Goal: Transaction & Acquisition: Purchase product/service

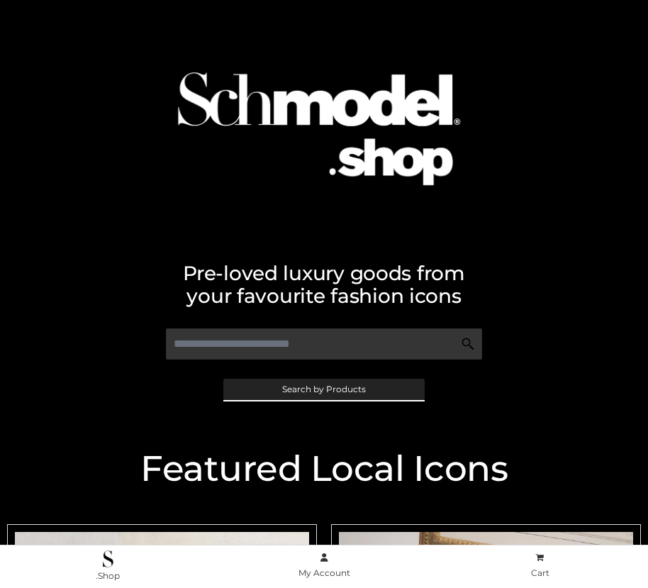
click at [323, 389] on span "Search by Products" at bounding box center [324, 389] width 84 height 9
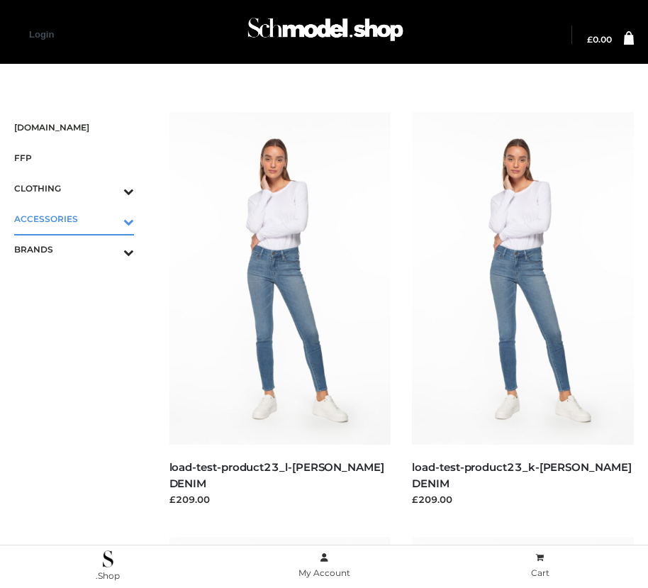
click at [109, 218] on icon "Toggle Submenu" at bounding box center [54, 222] width 159 height 16
click at [81, 279] on span "JEWELRY" at bounding box center [81, 280] width 106 height 16
click at [109, 310] on icon "Toggle Submenu" at bounding box center [54, 313] width 159 height 16
click at [81, 279] on span "OPP SWIMWEAR" at bounding box center [81, 280] width 106 height 16
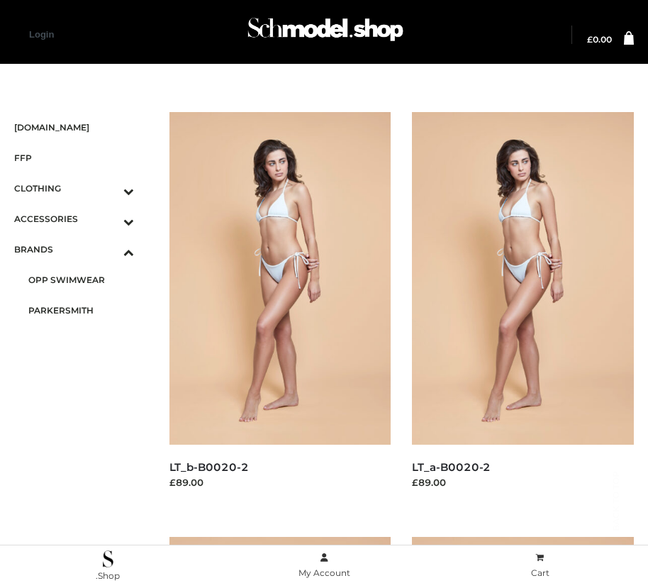
scroll to position [866, 0]
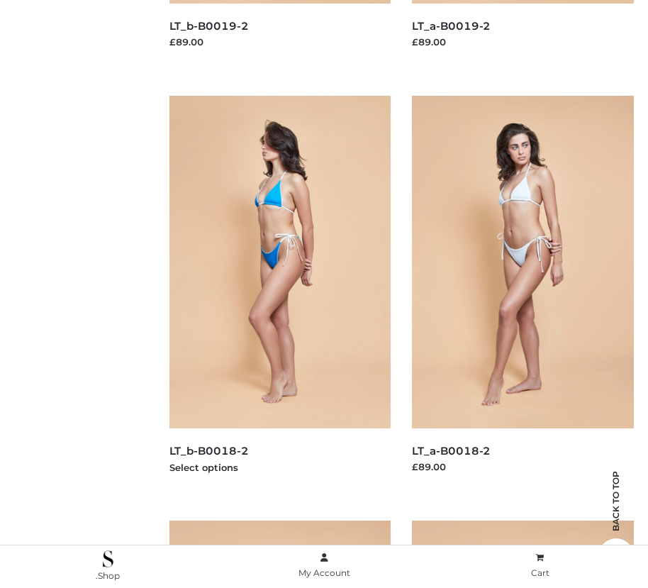
click at [279, 294] on img at bounding box center [281, 262] width 222 height 333
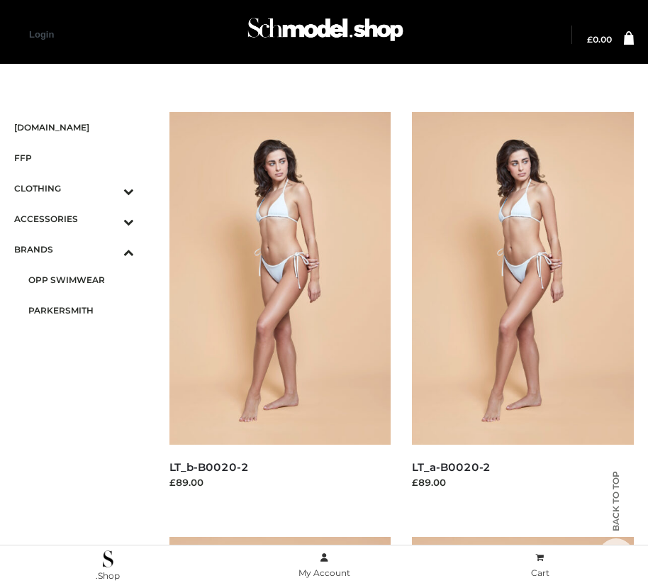
scroll to position [1291, 0]
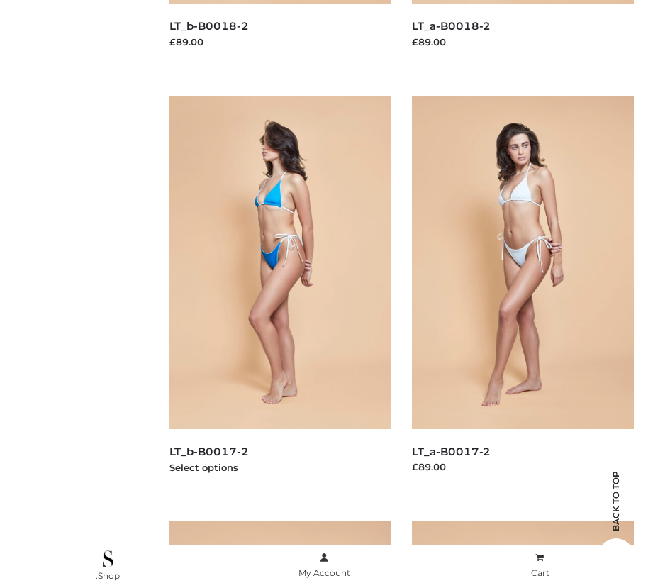
click at [279, 294] on img at bounding box center [281, 262] width 222 height 333
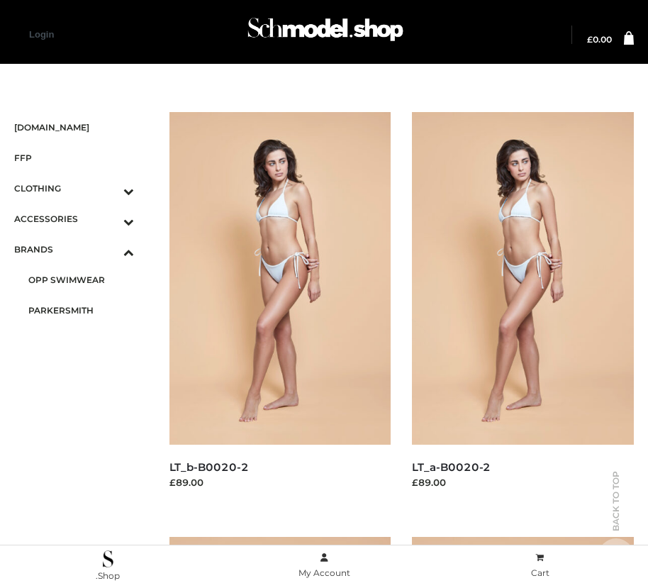
scroll to position [441, 0]
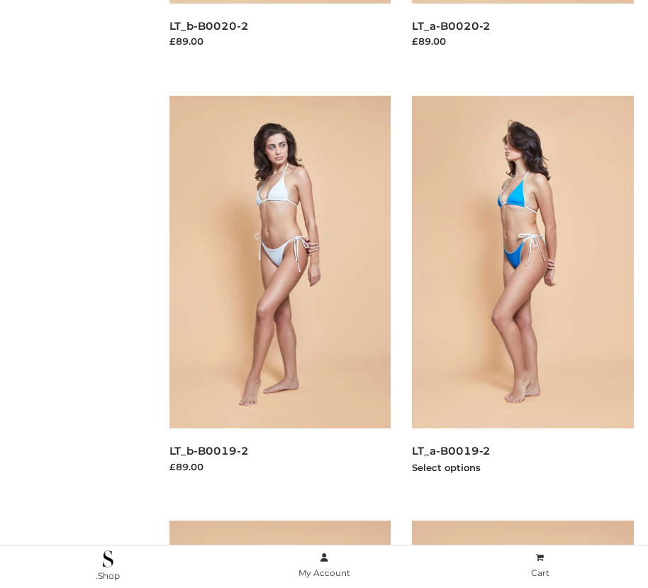
click at [523, 294] on img at bounding box center [523, 262] width 222 height 333
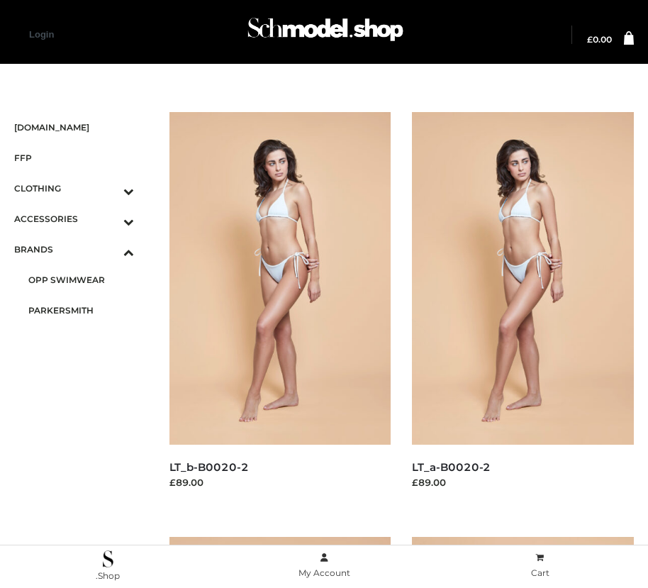
scroll to position [1717, 0]
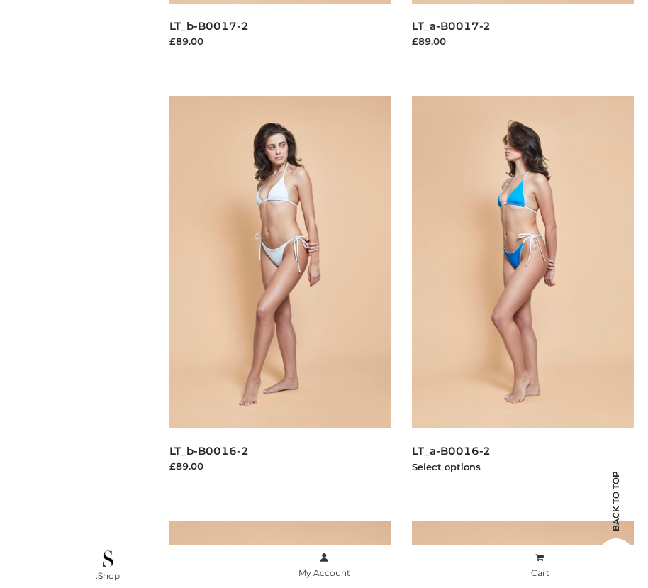
click at [523, 294] on img at bounding box center [523, 262] width 222 height 333
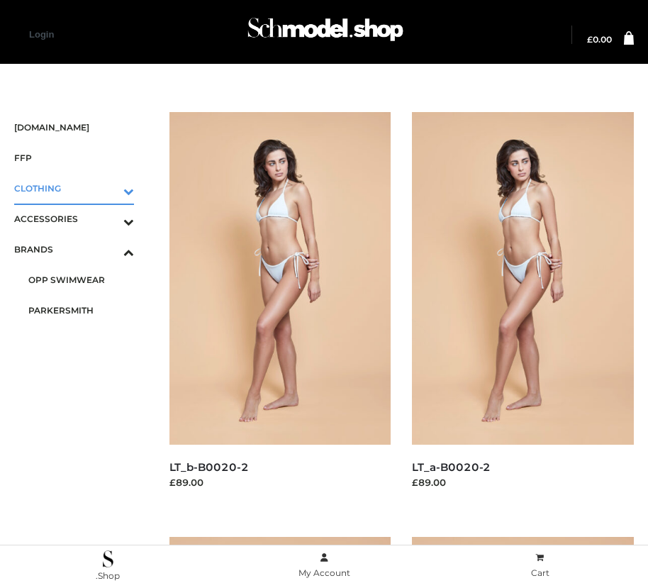
click at [109, 188] on icon "Toggle Submenu" at bounding box center [54, 191] width 159 height 16
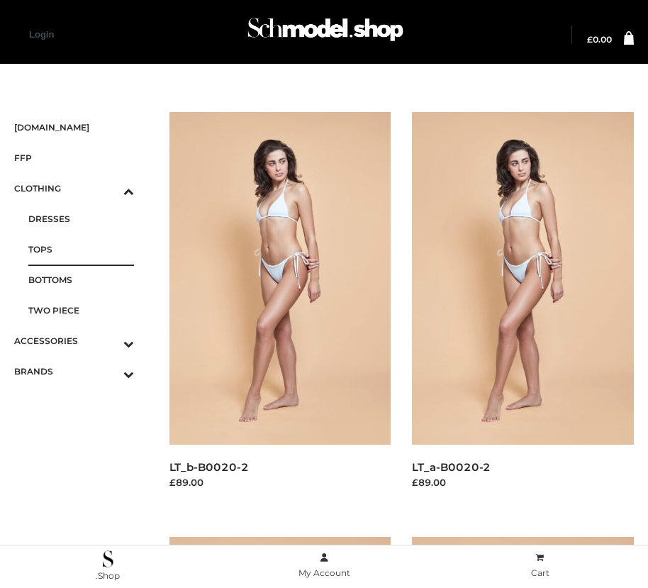
click at [81, 249] on span "TOPS" at bounding box center [81, 249] width 106 height 16
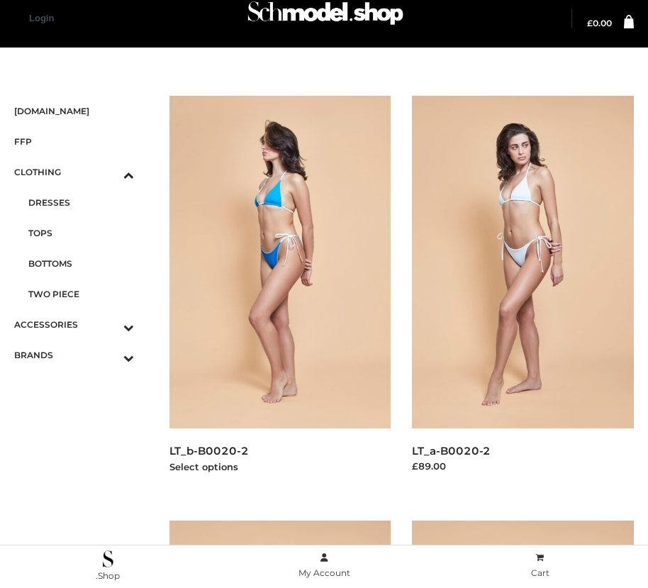
click at [279, 294] on img at bounding box center [281, 262] width 222 height 333
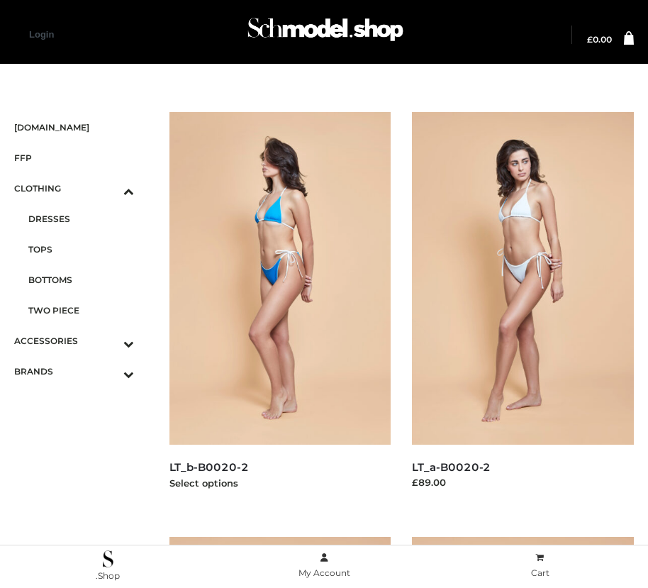
scroll to position [866, 0]
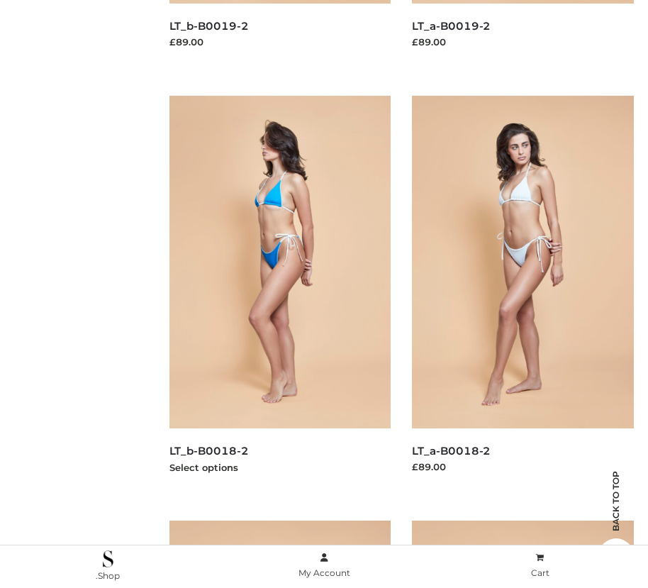
click at [279, 294] on img at bounding box center [281, 262] width 222 height 333
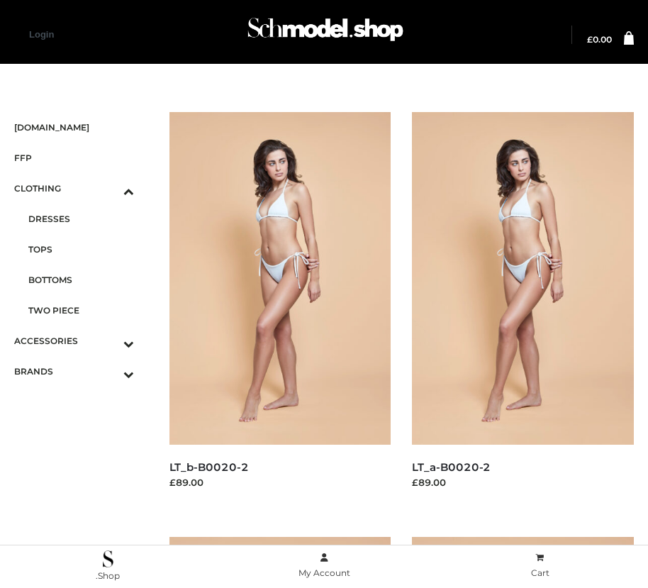
scroll to position [866, 0]
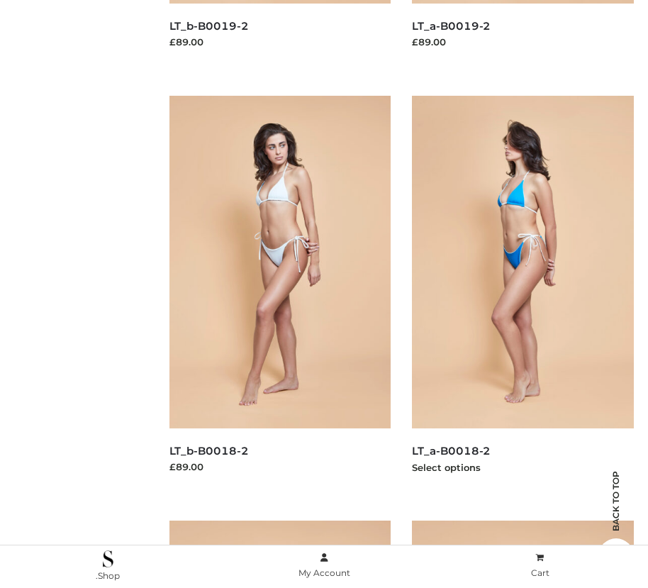
click at [523, 294] on img at bounding box center [523, 262] width 222 height 333
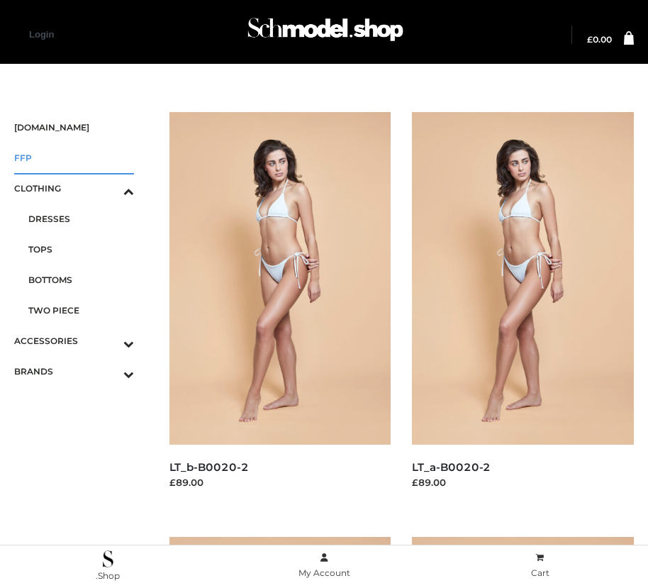
click at [74, 157] on span "FFP" at bounding box center [74, 158] width 120 height 16
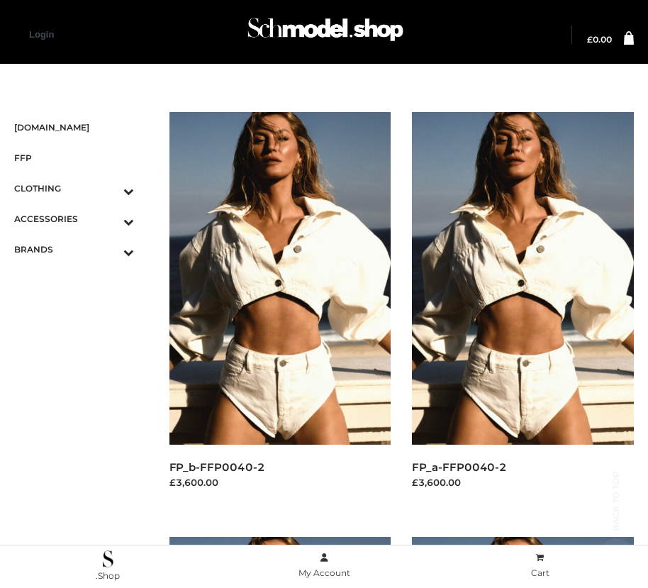
scroll to position [2142, 0]
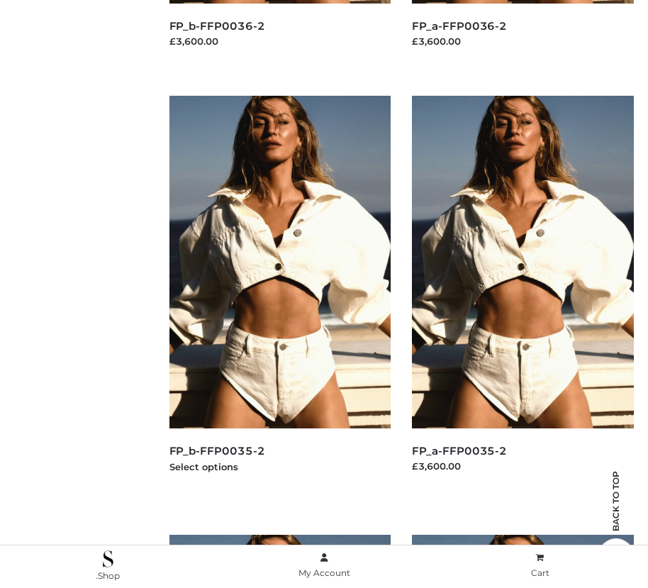
click at [279, 294] on img at bounding box center [281, 262] width 222 height 333
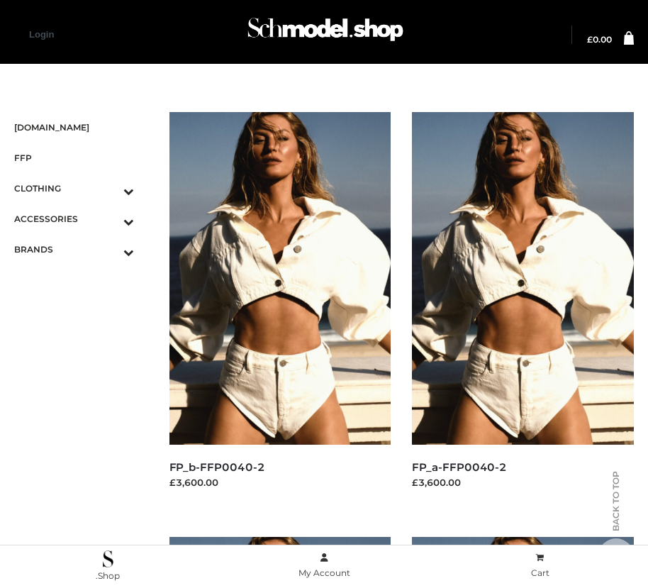
scroll to position [1291, 0]
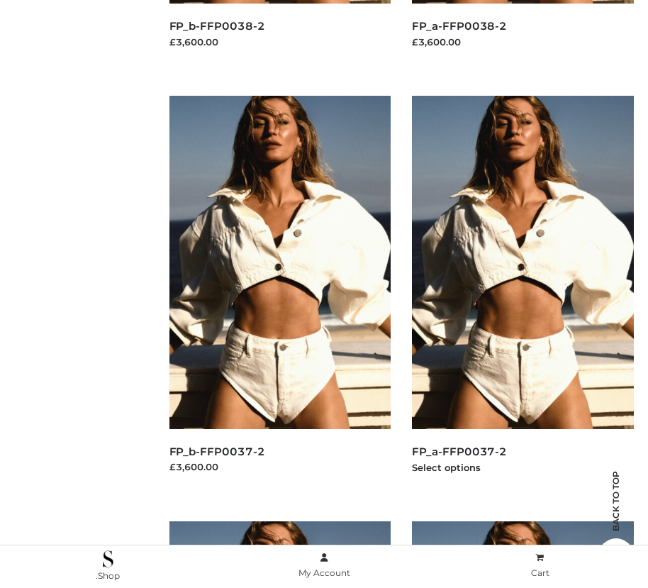
click at [523, 294] on img at bounding box center [523, 262] width 222 height 333
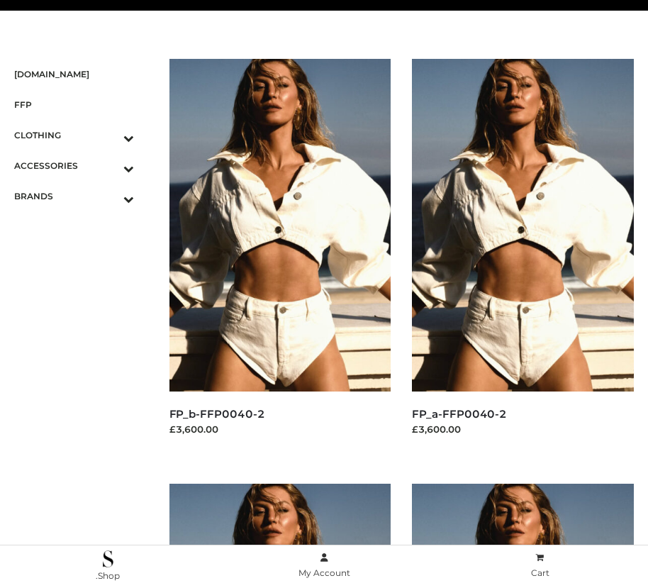
scroll to position [1717, 0]
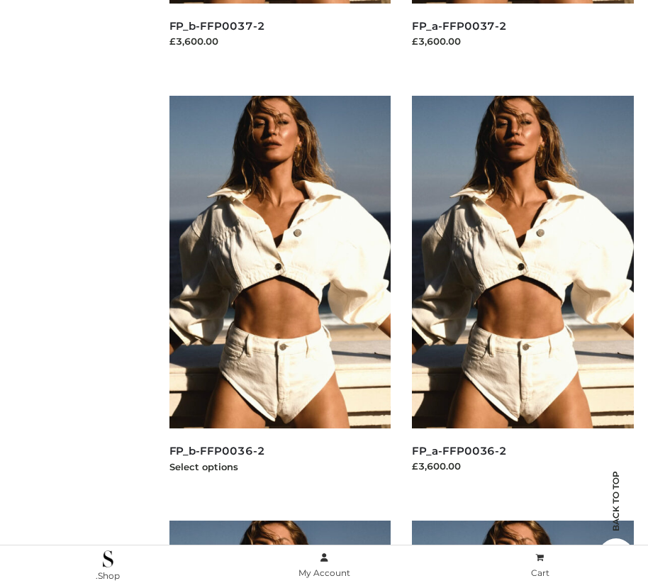
click at [279, 294] on img at bounding box center [281, 262] width 222 height 333
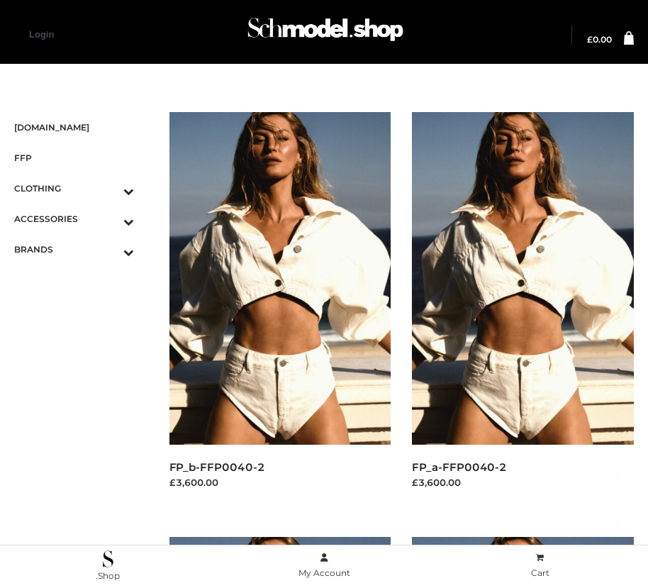
scroll to position [2142, 0]
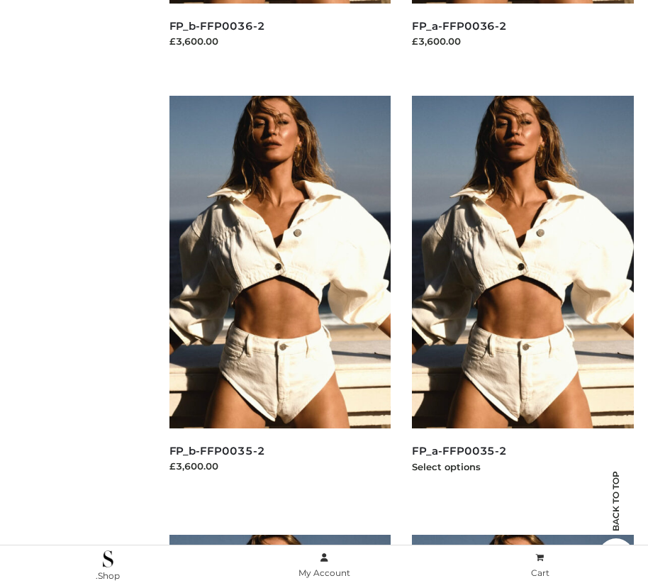
click at [523, 294] on img at bounding box center [523, 262] width 222 height 333
